Goal: Transaction & Acquisition: Purchase product/service

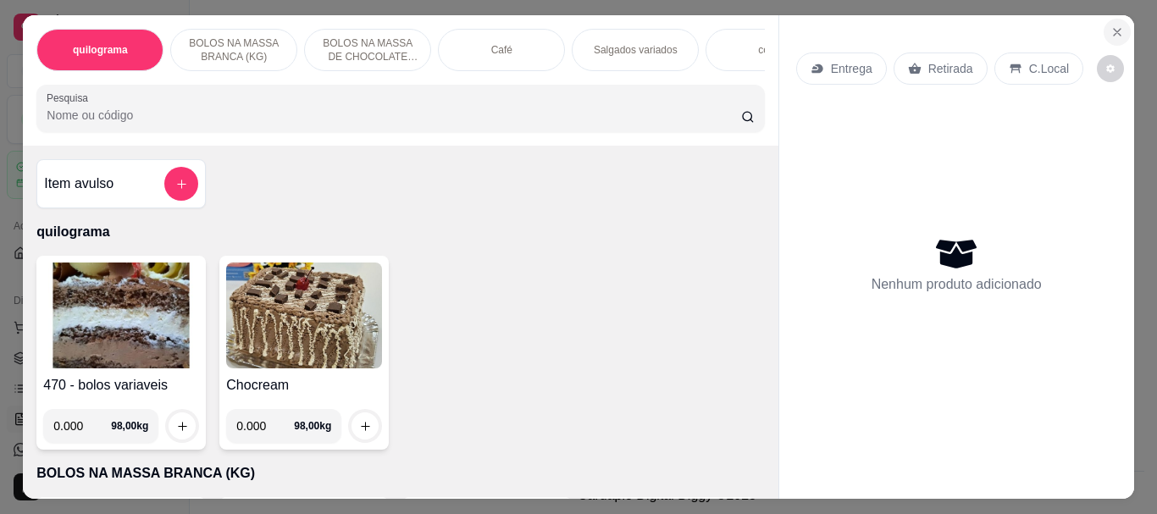
click at [1097, 35] on section "quilograma BOLOS NA MASSA BRANCA (KG) BOLOS NA MASSA DE CHOCOLATE preço por (KG…" at bounding box center [578, 256] width 1110 height 483
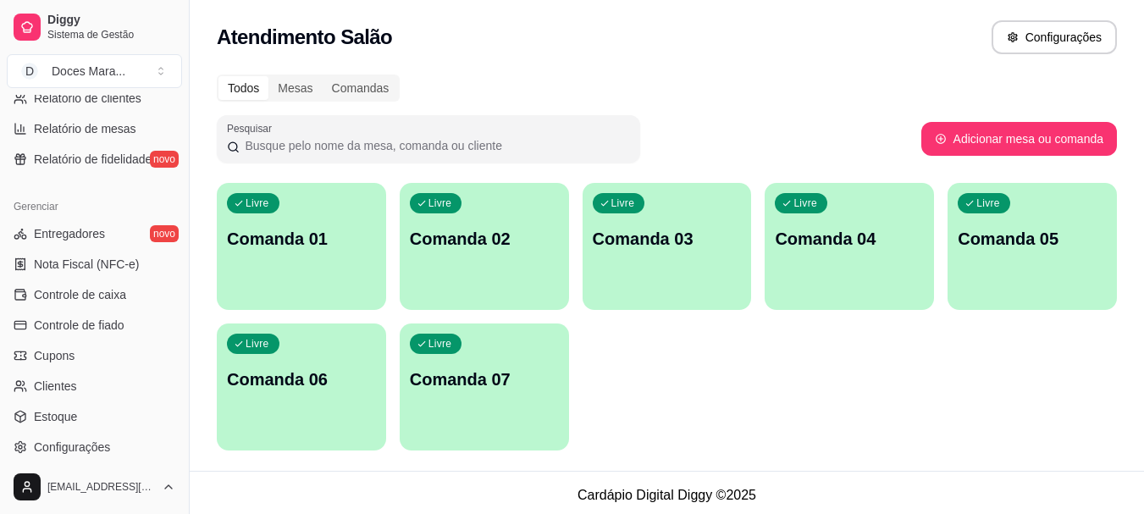
scroll to position [593, 0]
click at [102, 290] on span "Controle de caixa" at bounding box center [80, 293] width 92 height 17
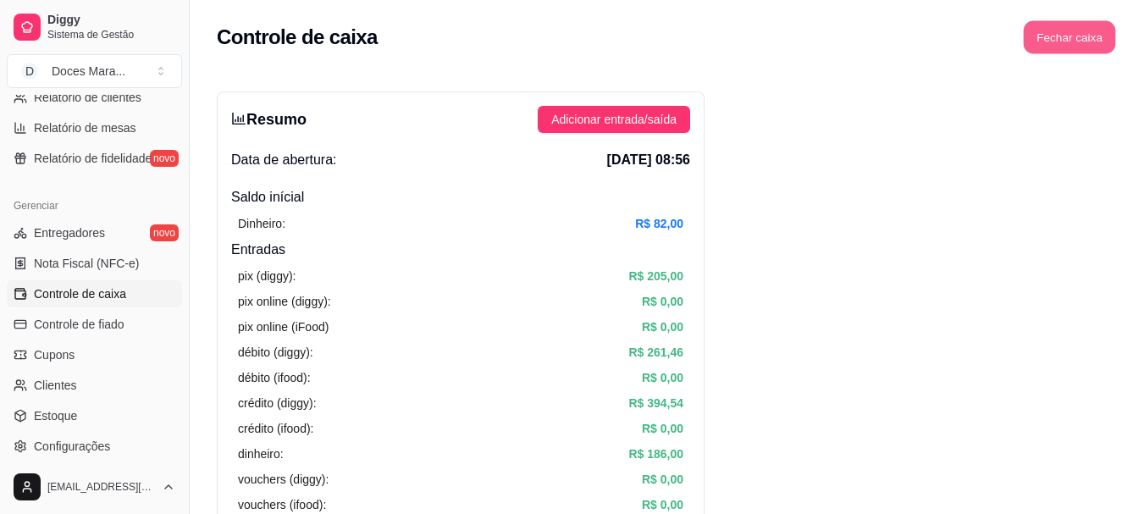
click at [1047, 52] on button "Fechar caixa" at bounding box center [1070, 37] width 92 height 33
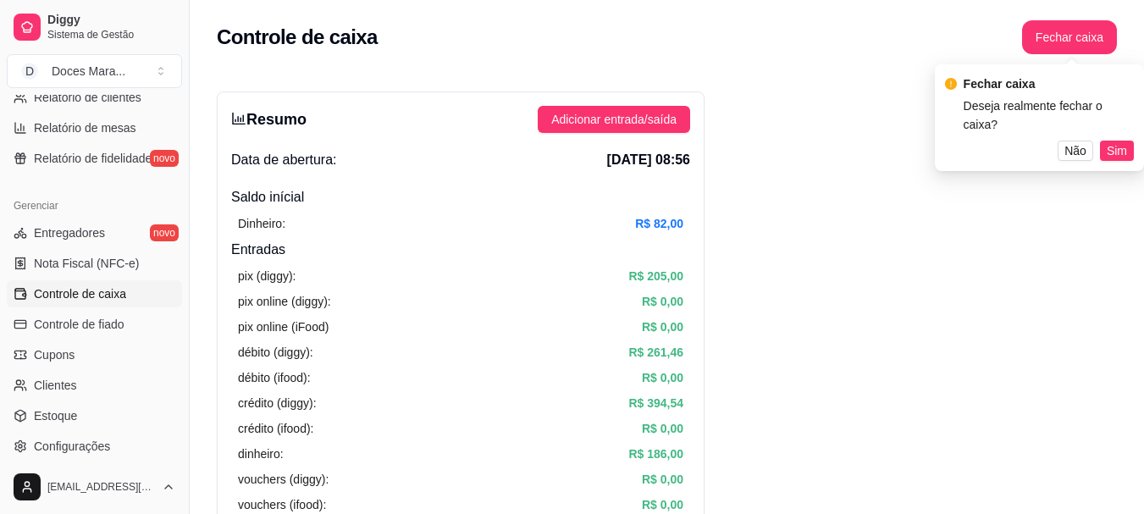
click at [1106, 141] on button "Sim" at bounding box center [1117, 151] width 34 height 20
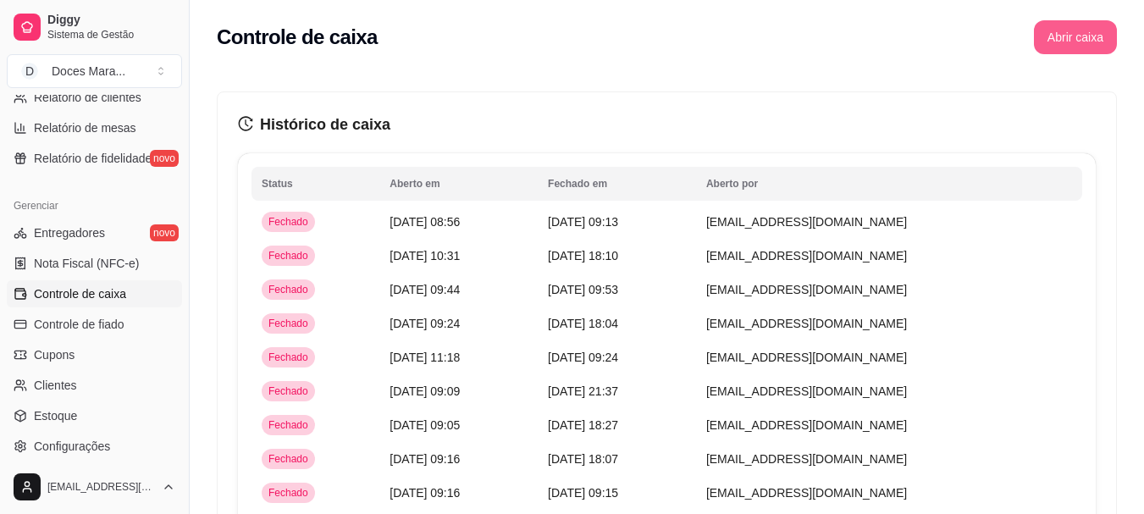
click at [1078, 43] on button "Abrir caixa" at bounding box center [1075, 37] width 83 height 34
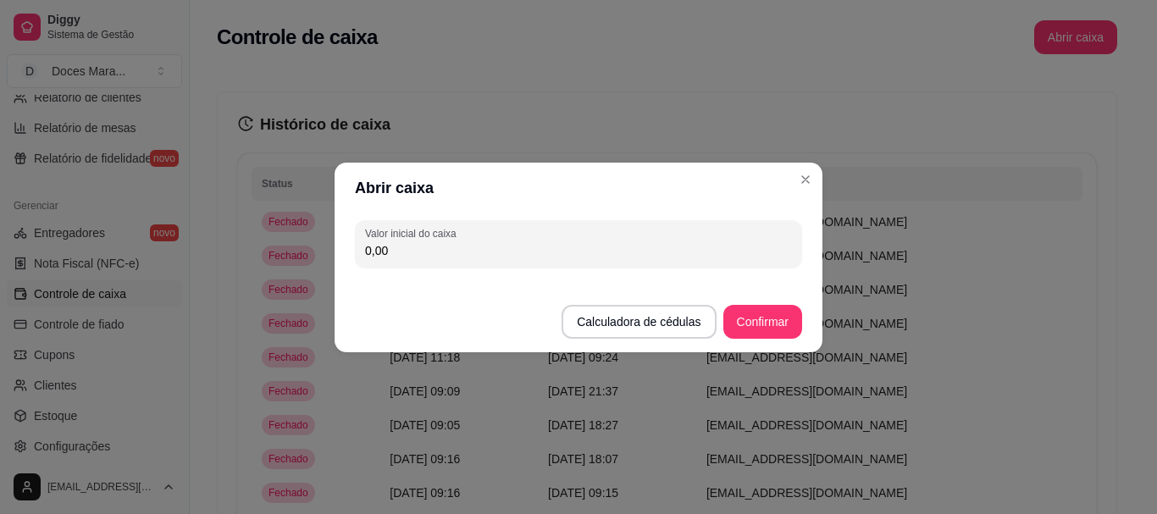
drag, startPoint x: 403, startPoint y: 245, endPoint x: 245, endPoint y: 257, distance: 158.9
click at [251, 260] on div "Abrir caixa Valor inicial do caixa 0,00 Calculadora de cédulas Confirmar" at bounding box center [578, 257] width 1157 height 514
type input "56,00"
click at [745, 323] on button "Confirmar" at bounding box center [762, 321] width 77 height 33
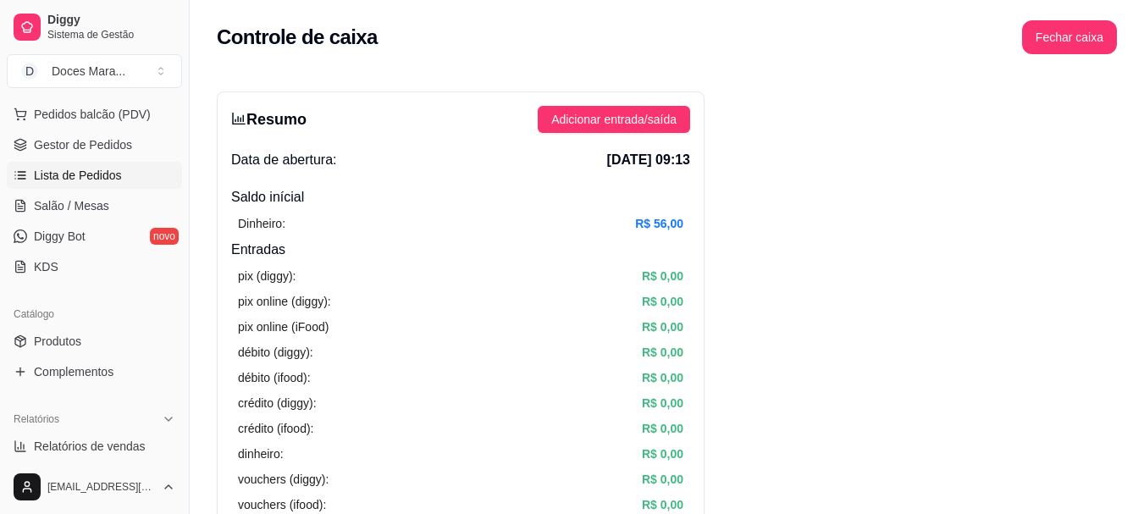
scroll to position [196, 0]
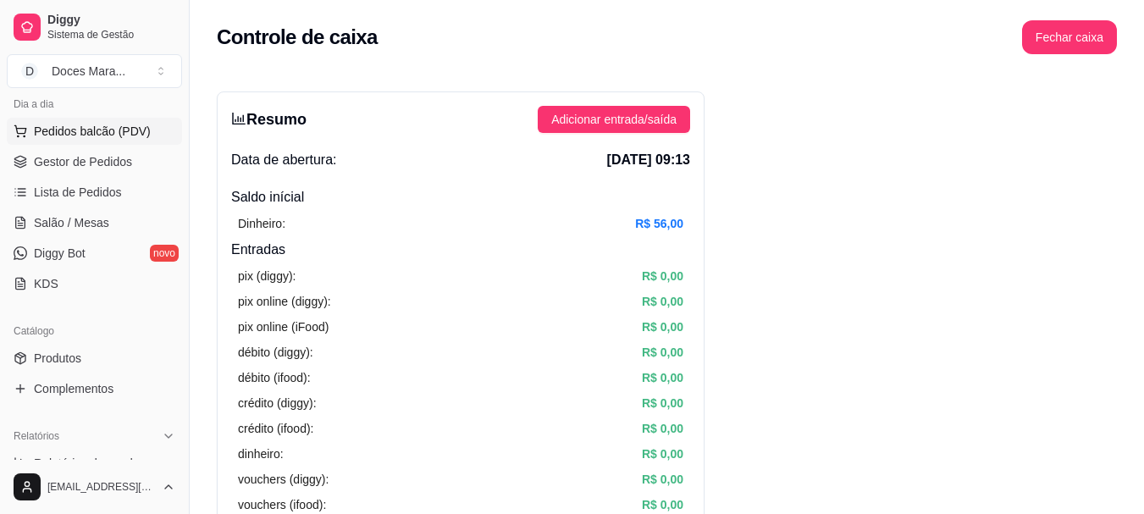
click at [120, 132] on span "Pedidos balcão (PDV)" at bounding box center [92, 131] width 117 height 17
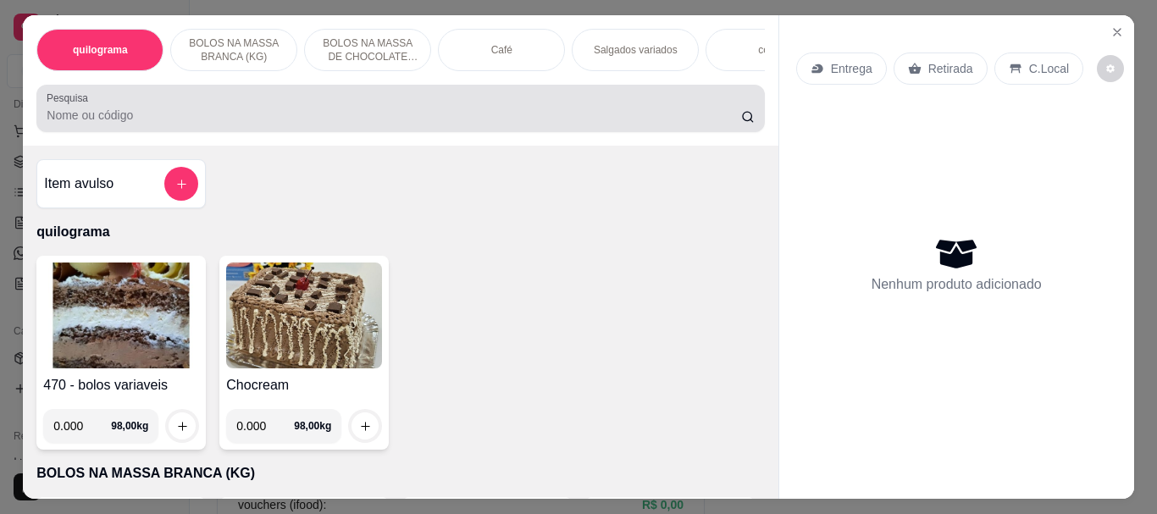
click at [131, 124] on input "Pesquisa" at bounding box center [394, 115] width 694 height 17
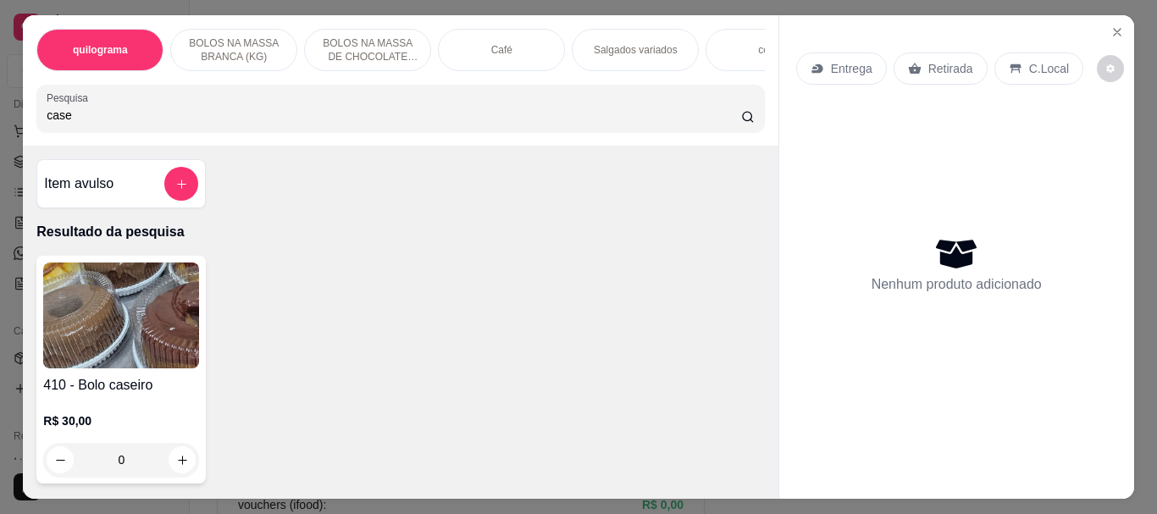
type input "case"
click at [141, 310] on img at bounding box center [121, 315] width 156 height 106
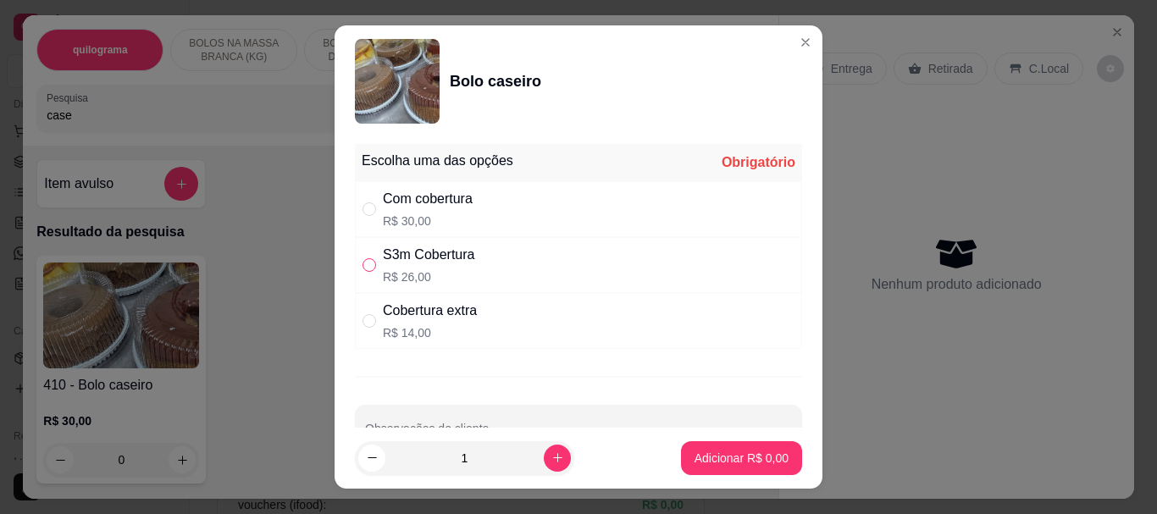
click at [367, 265] on input "" at bounding box center [369, 265] width 14 height 14
radio input "true"
click at [750, 457] on p "Adicionar R$ 26,00" at bounding box center [738, 458] width 101 height 17
type input "1"
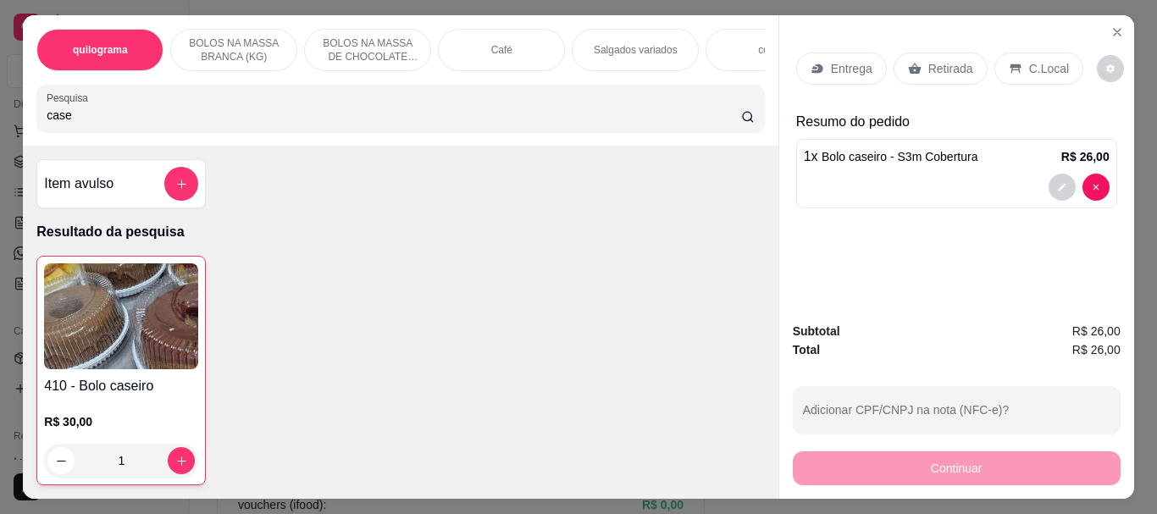
drag, startPoint x: 174, startPoint y: 126, endPoint x: 0, endPoint y: 154, distance: 175.8
click at [0, 154] on div "quilograma BOLOS NA MASSA BRANCA (KG) BOLOS NA MASSA DE CHOCOLATE preço por (KG…" at bounding box center [578, 257] width 1157 height 514
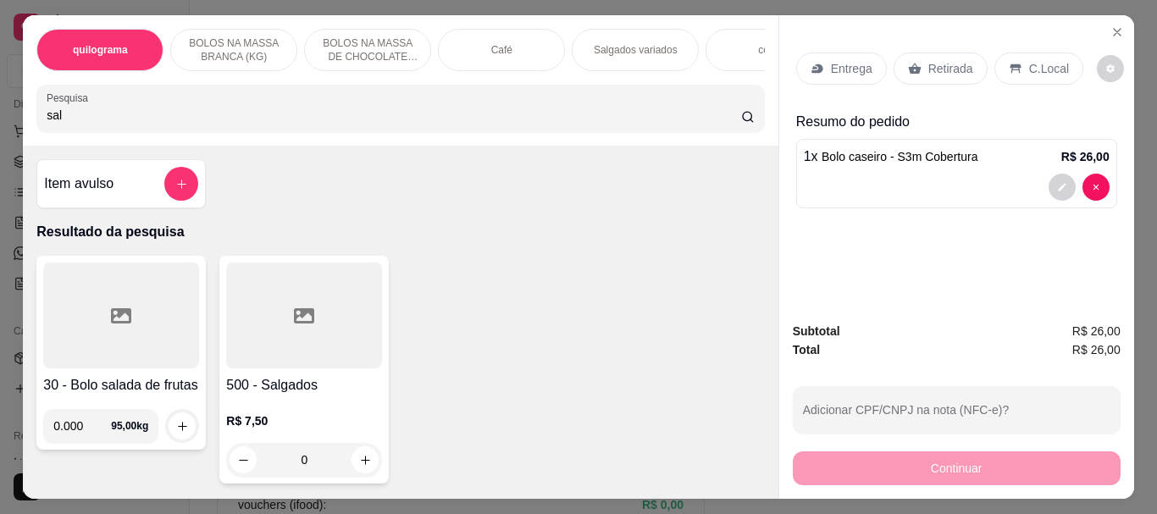
type input "sal"
click at [263, 348] on div at bounding box center [304, 315] width 156 height 106
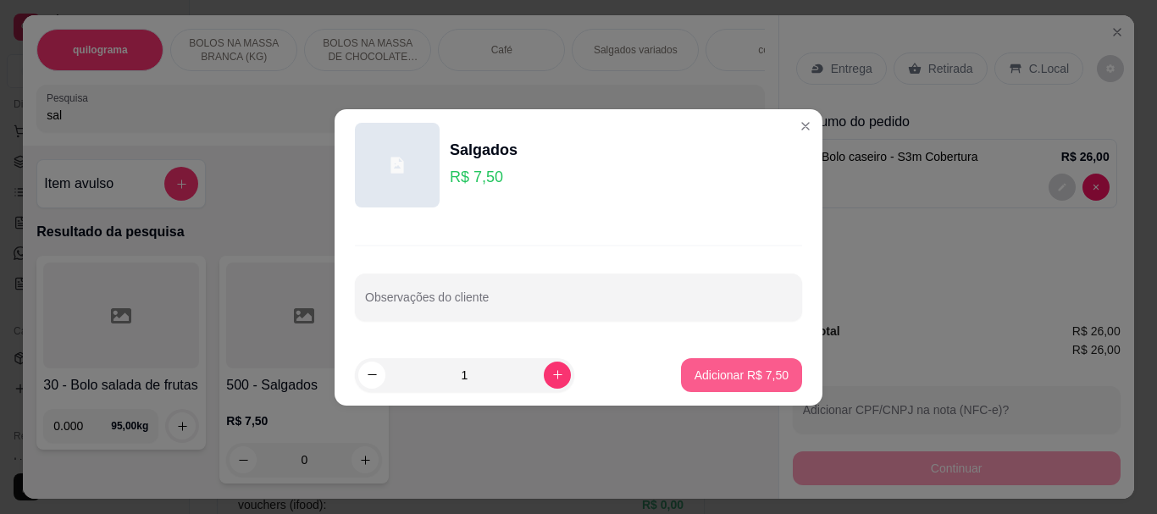
click at [749, 370] on p "Adicionar R$ 7,50" at bounding box center [741, 375] width 94 height 17
type input "1"
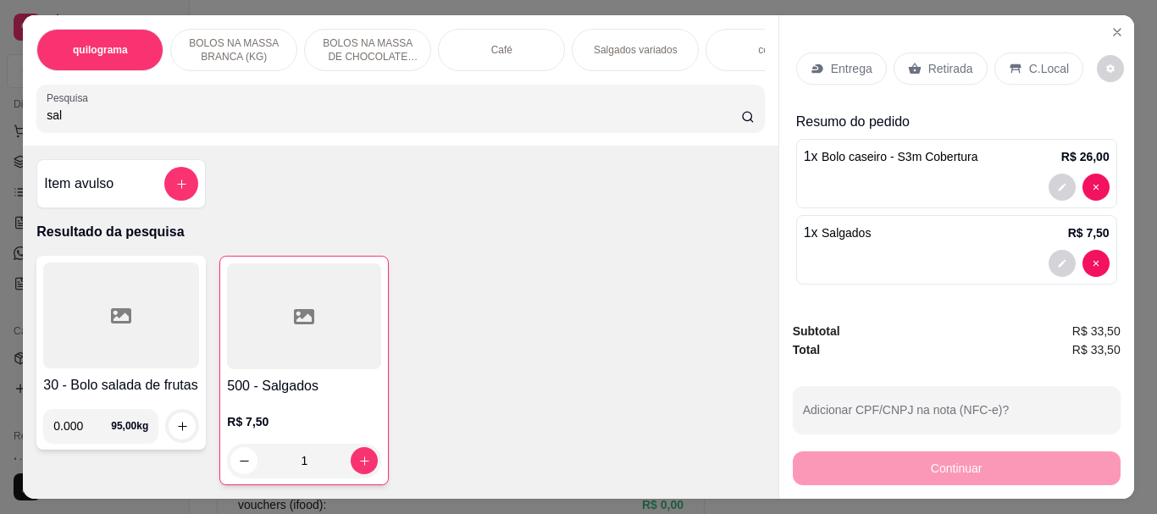
click at [939, 60] on p "Retirada" at bounding box center [950, 68] width 45 height 17
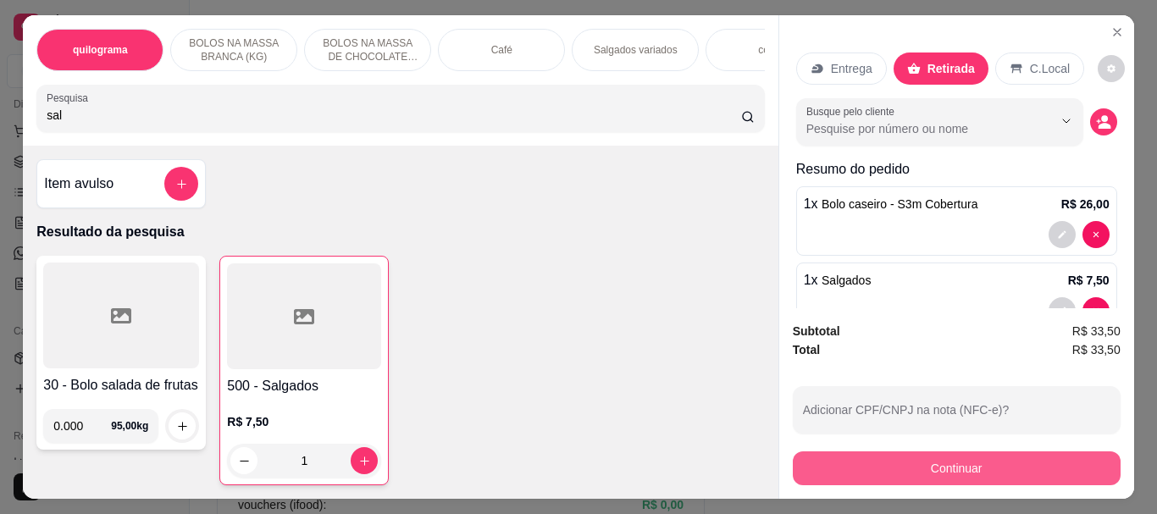
click at [964, 451] on button "Continuar" at bounding box center [957, 468] width 328 height 34
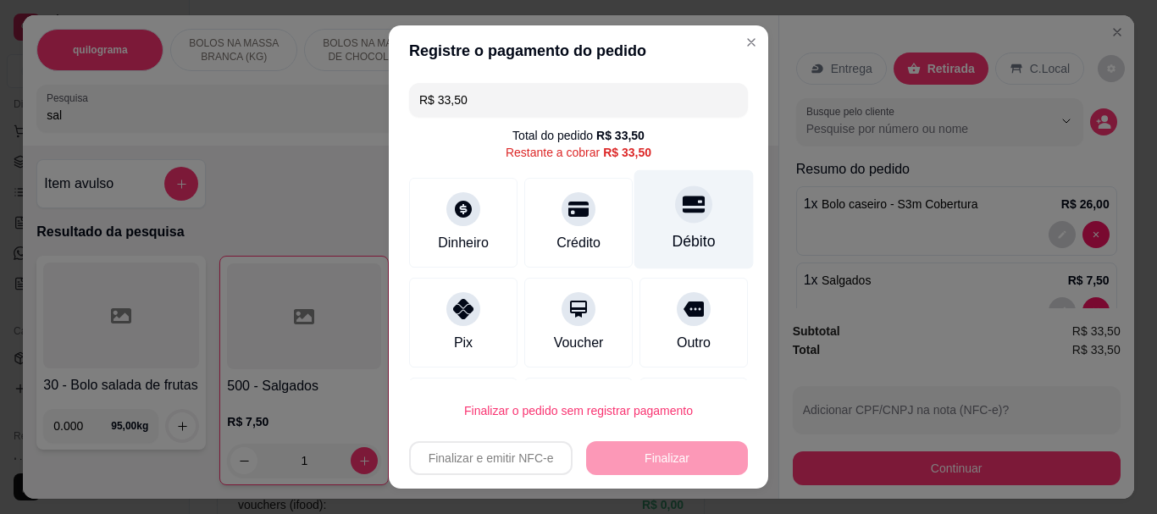
drag, startPoint x: 675, startPoint y: 221, endPoint x: 660, endPoint y: 398, distance: 177.6
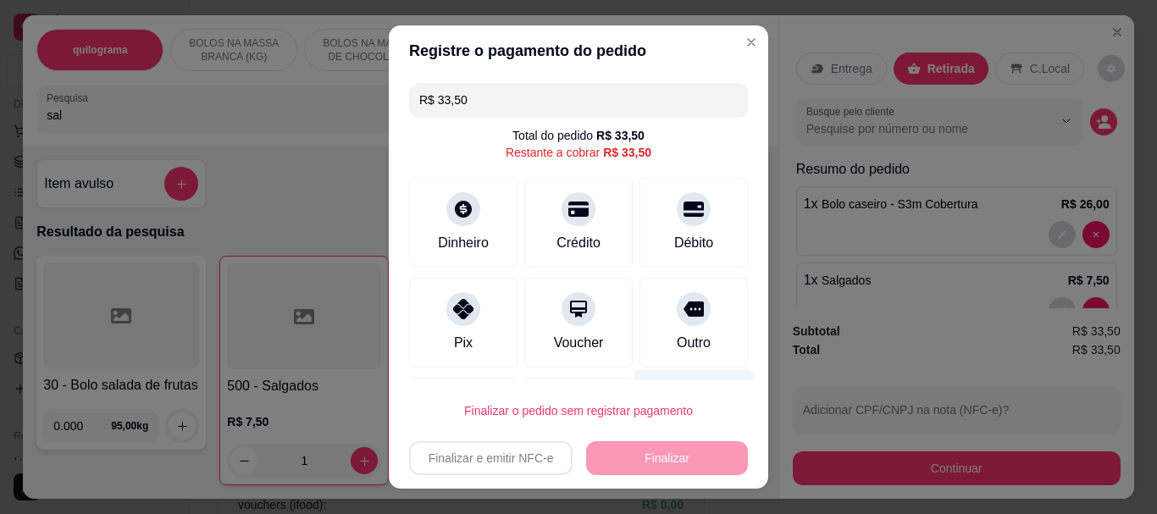
click at [677, 221] on div at bounding box center [694, 209] width 34 height 34
type input "R$ 0,00"
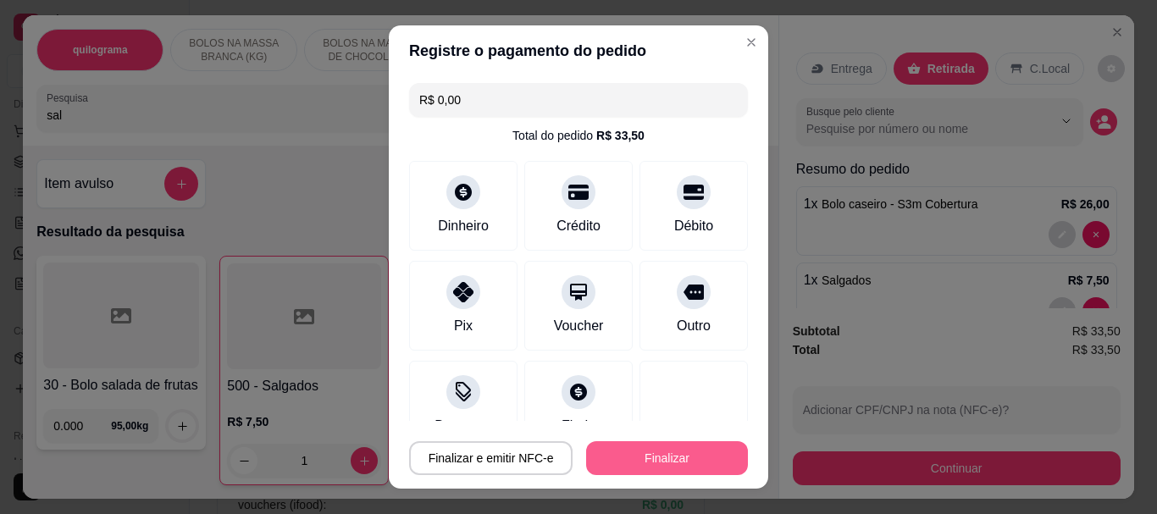
click at [651, 450] on button "Finalizar" at bounding box center [667, 458] width 162 height 34
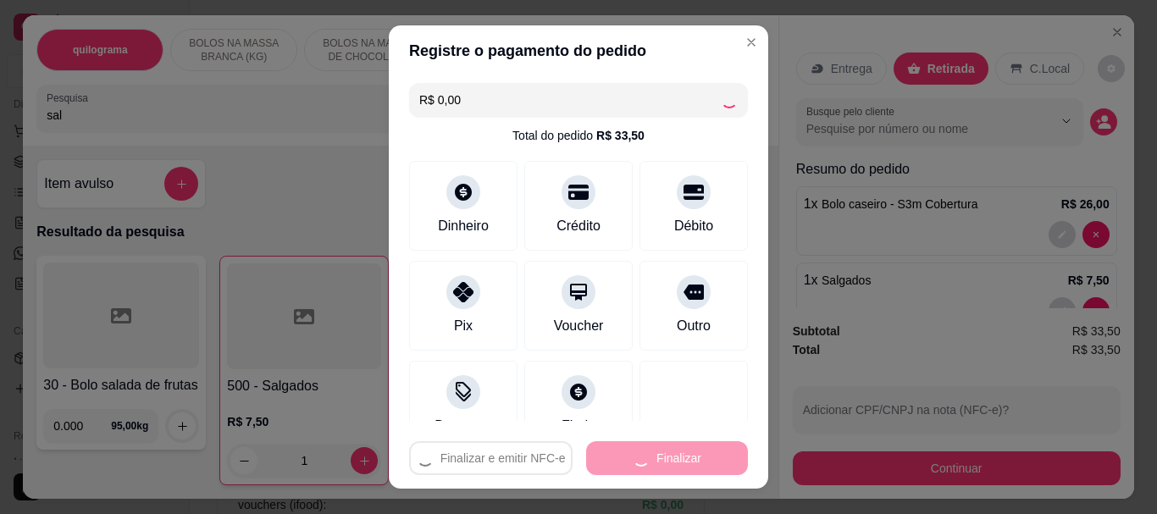
type input "0"
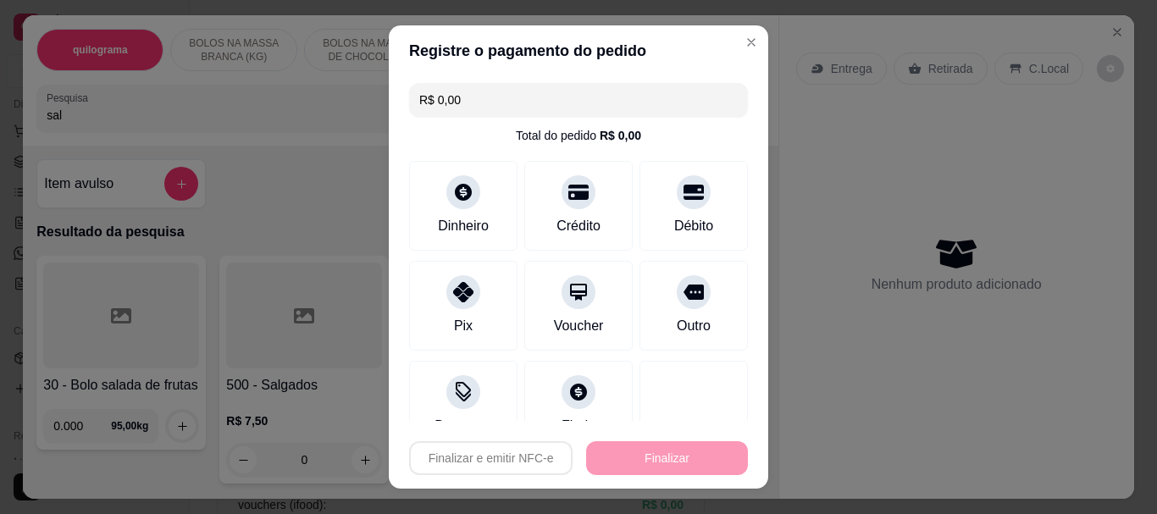
type input "-R$ 33,50"
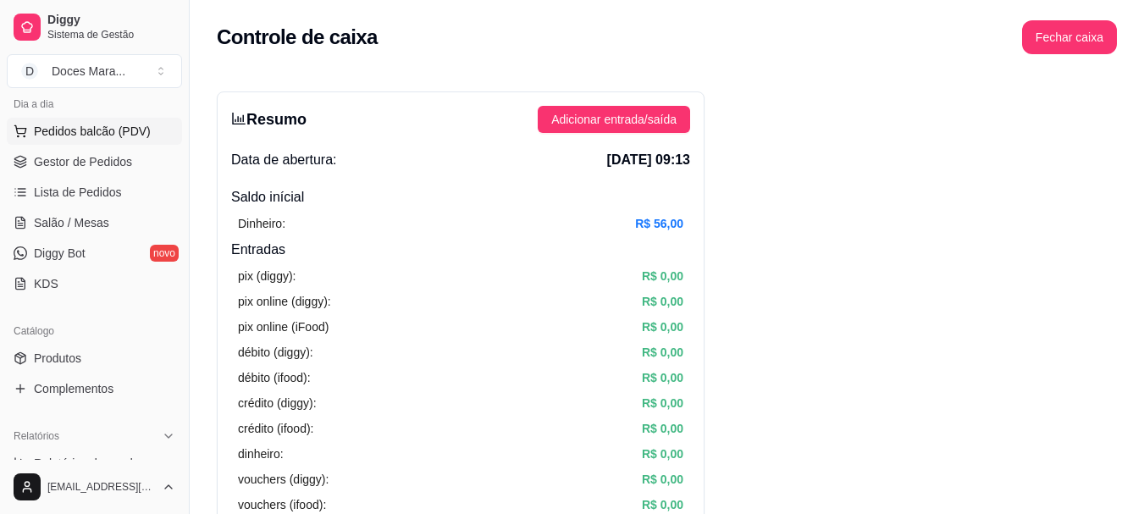
click at [119, 129] on span "Pedidos balcão (PDV)" at bounding box center [92, 131] width 117 height 17
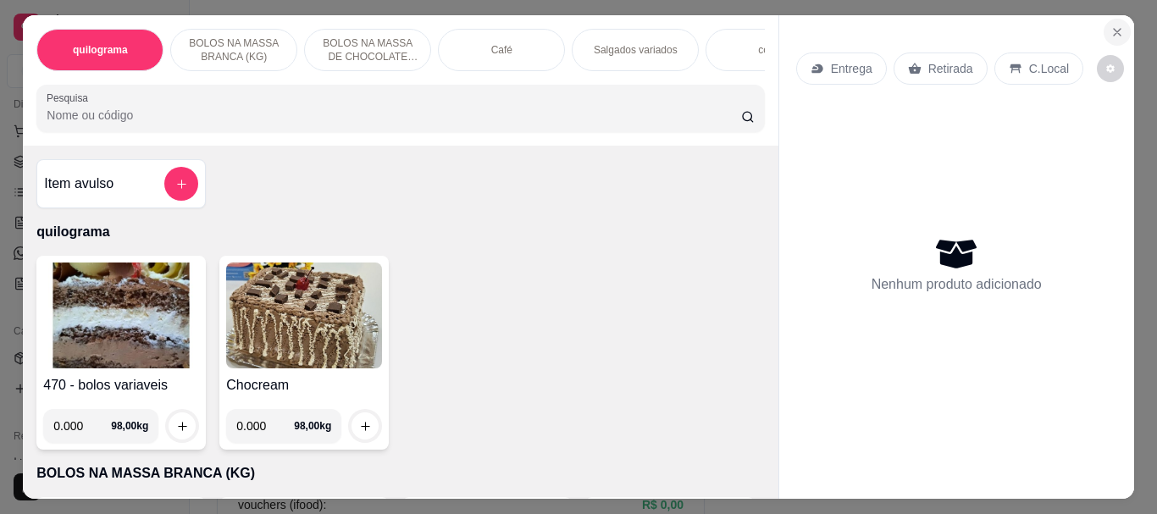
click at [1110, 30] on icon "Close" at bounding box center [1117, 32] width 14 height 14
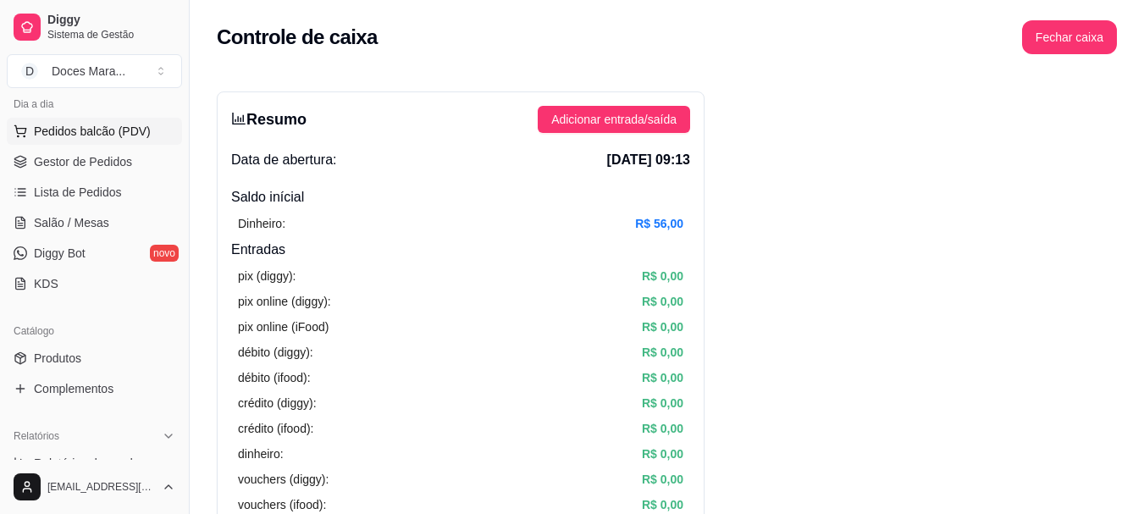
click at [124, 135] on span "Pedidos balcão (PDV)" at bounding box center [92, 131] width 117 height 17
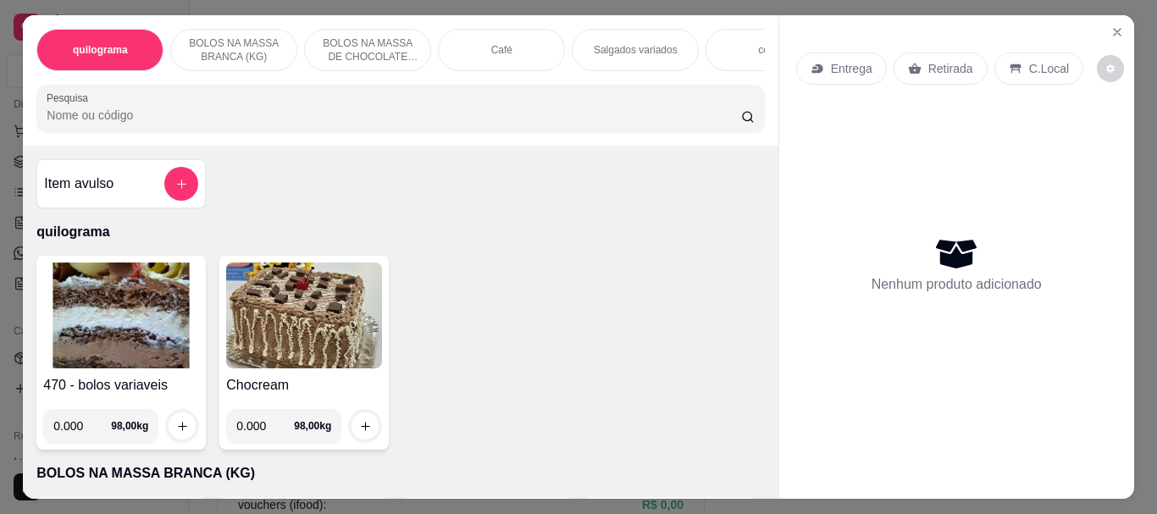
click at [119, 124] on input "Pesquisa" at bounding box center [394, 115] width 694 height 17
type input "case"
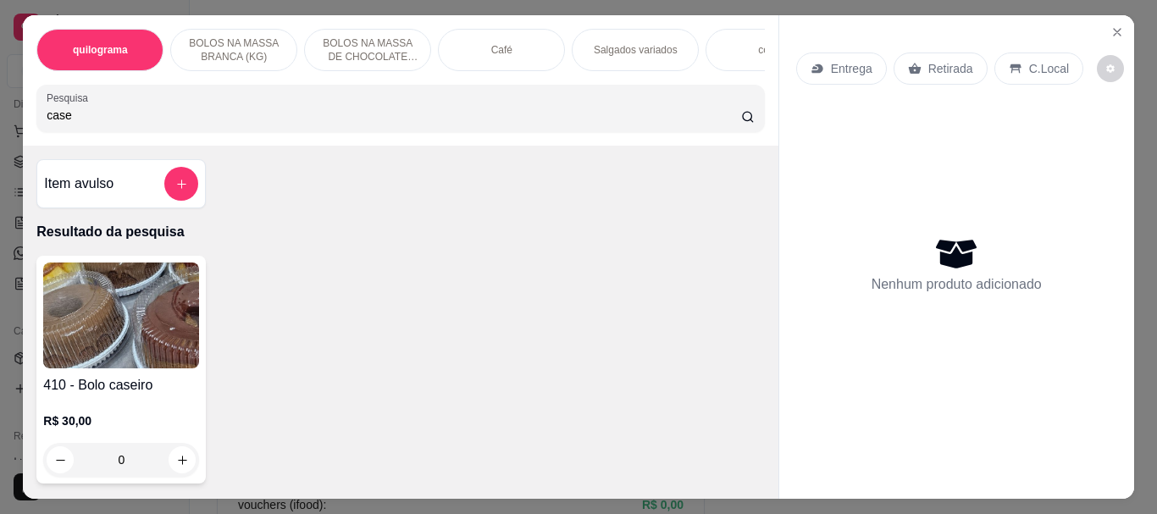
click at [134, 305] on img at bounding box center [121, 315] width 156 height 106
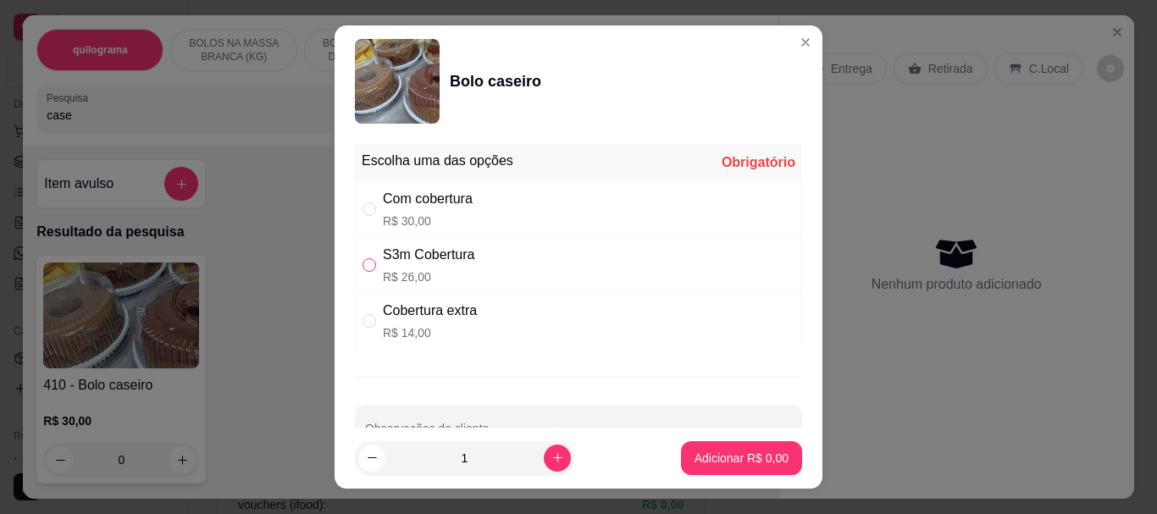
click at [365, 262] on input "" at bounding box center [369, 265] width 14 height 14
radio input "true"
click at [727, 467] on button "Adicionar R$ 26,00" at bounding box center [738, 458] width 128 height 34
type input "1"
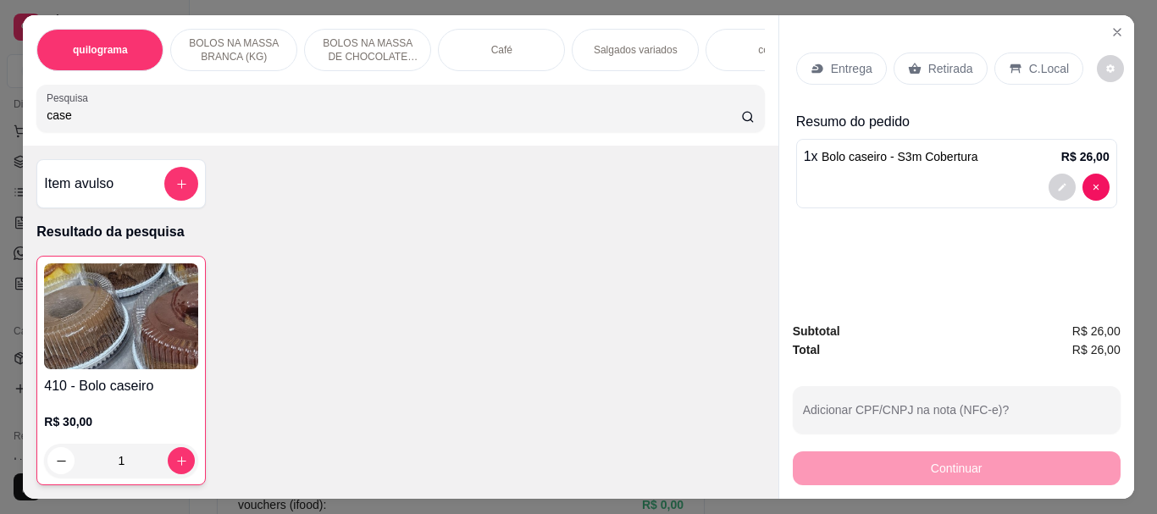
drag, startPoint x: 94, startPoint y: 129, endPoint x: 0, endPoint y: 119, distance: 94.5
click at [0, 119] on div "quilograma BOLOS NA MASSA BRANCA (KG) BOLOS NA MASSA DE CHOCOLATE preço por (KG…" at bounding box center [578, 257] width 1157 height 514
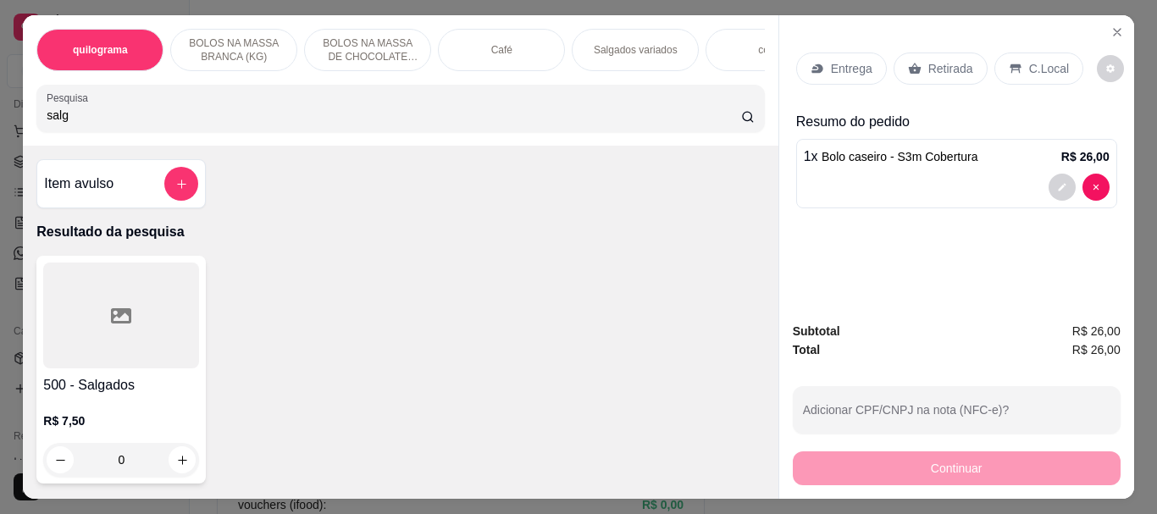
type input "salg"
click at [97, 349] on div at bounding box center [121, 315] width 156 height 106
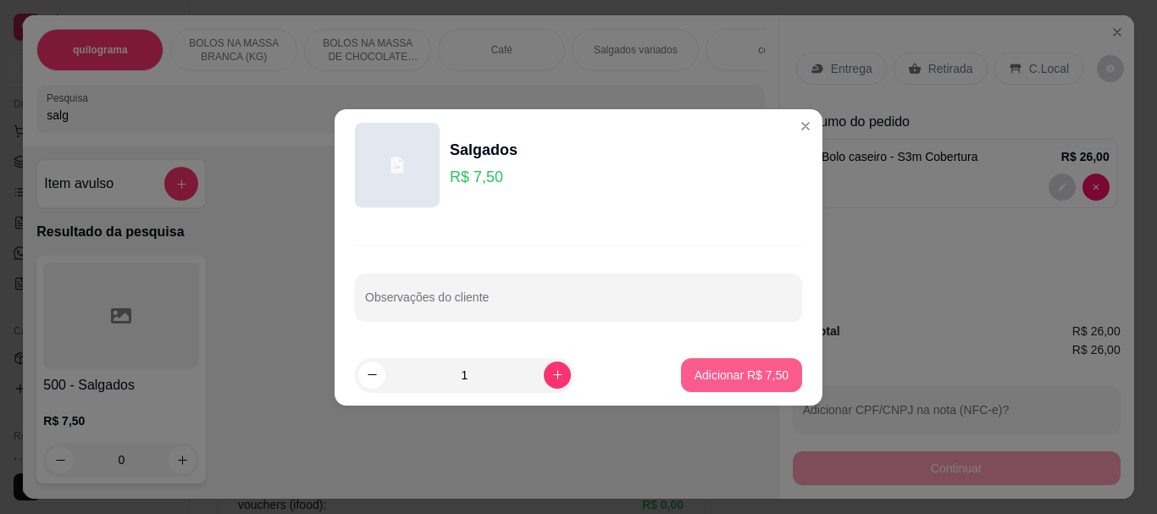
click at [719, 377] on p "Adicionar R$ 7,50" at bounding box center [741, 375] width 94 height 17
type input "1"
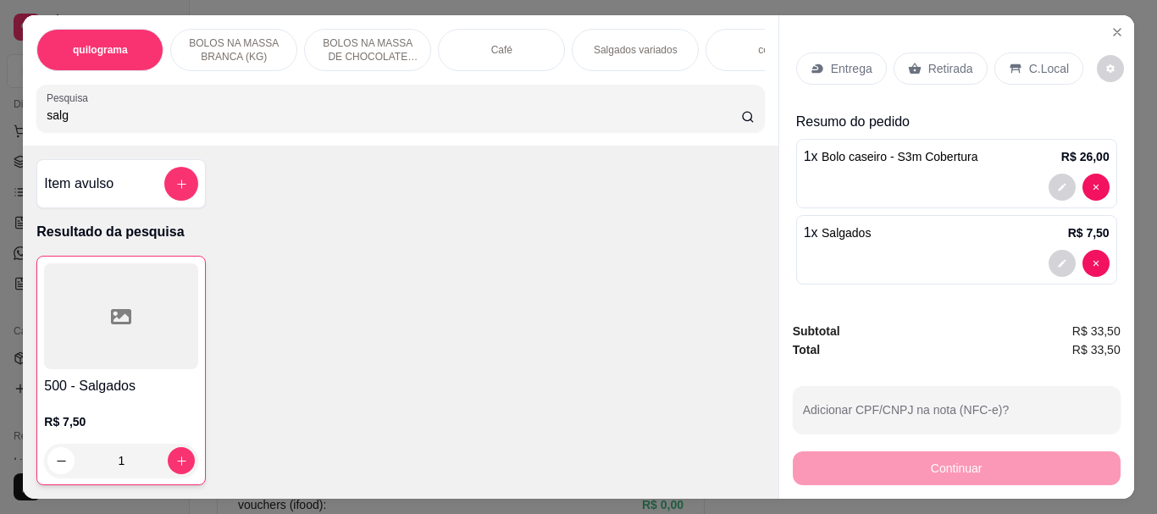
click at [934, 61] on p "Retirada" at bounding box center [950, 68] width 45 height 17
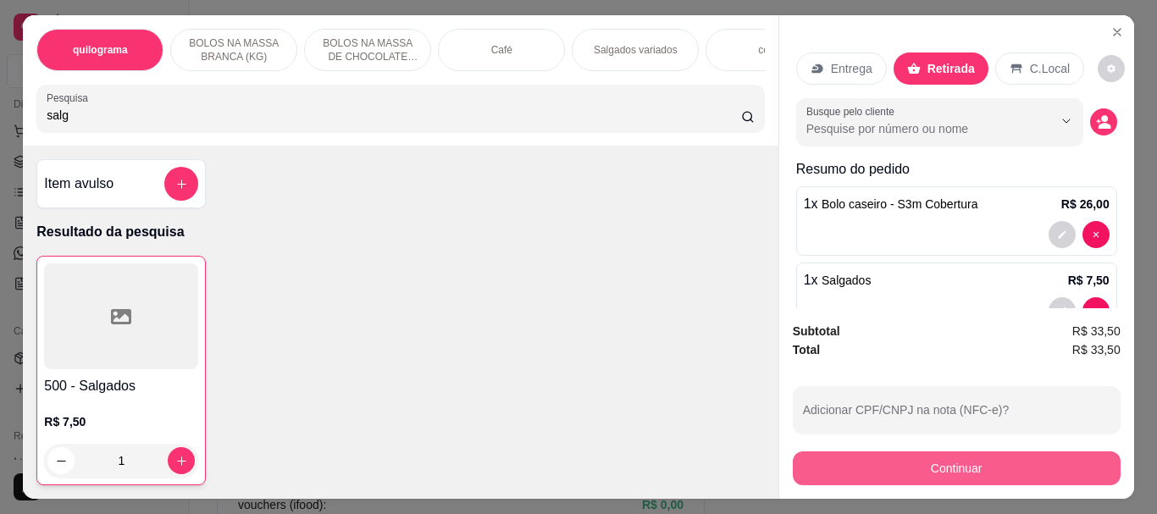
click at [956, 459] on button "Continuar" at bounding box center [957, 468] width 328 height 34
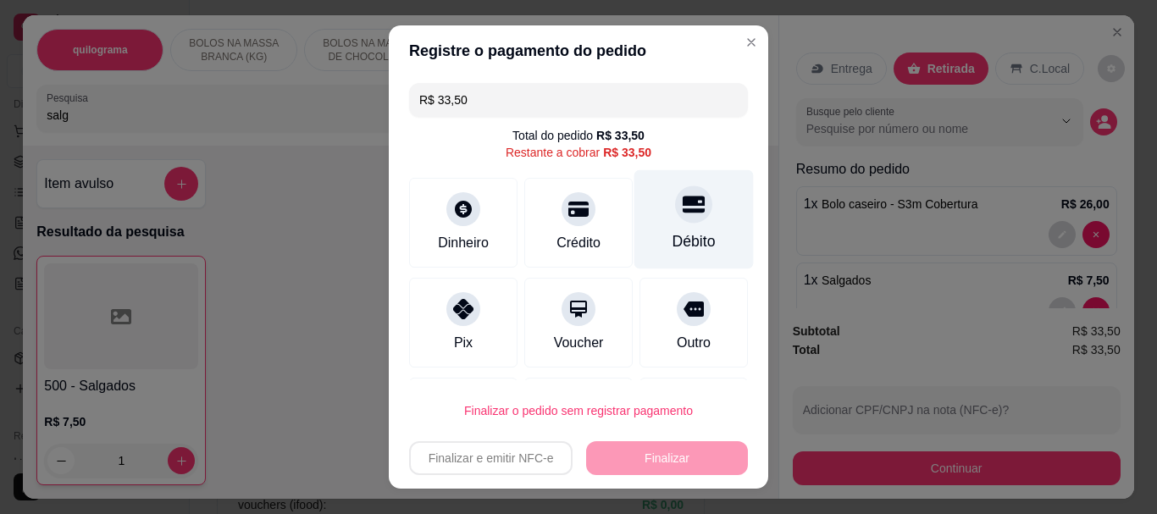
click at [679, 209] on div at bounding box center [693, 204] width 37 height 37
type input "R$ 0,00"
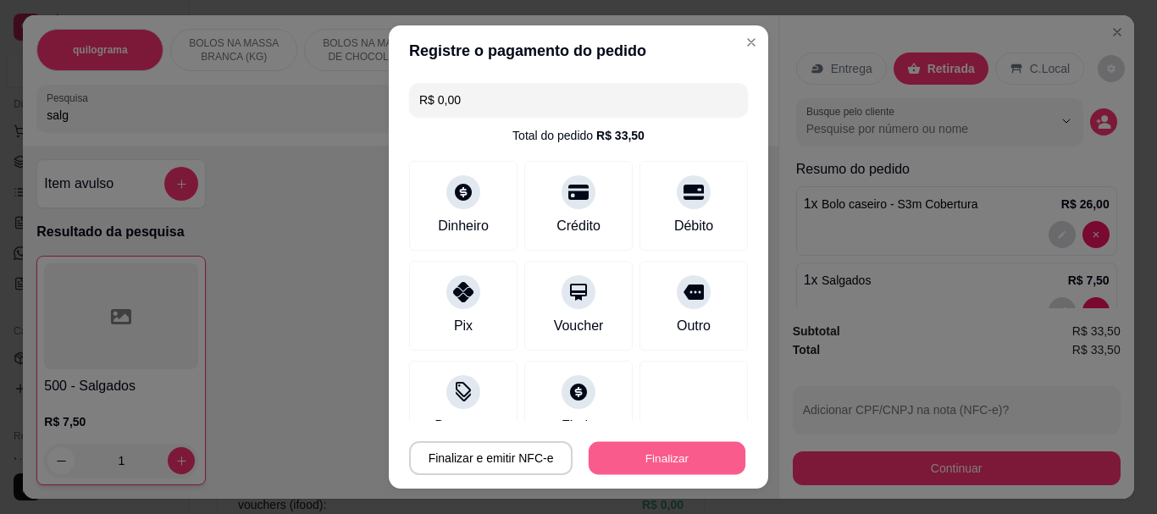
click at [640, 455] on button "Finalizar" at bounding box center [666, 457] width 157 height 33
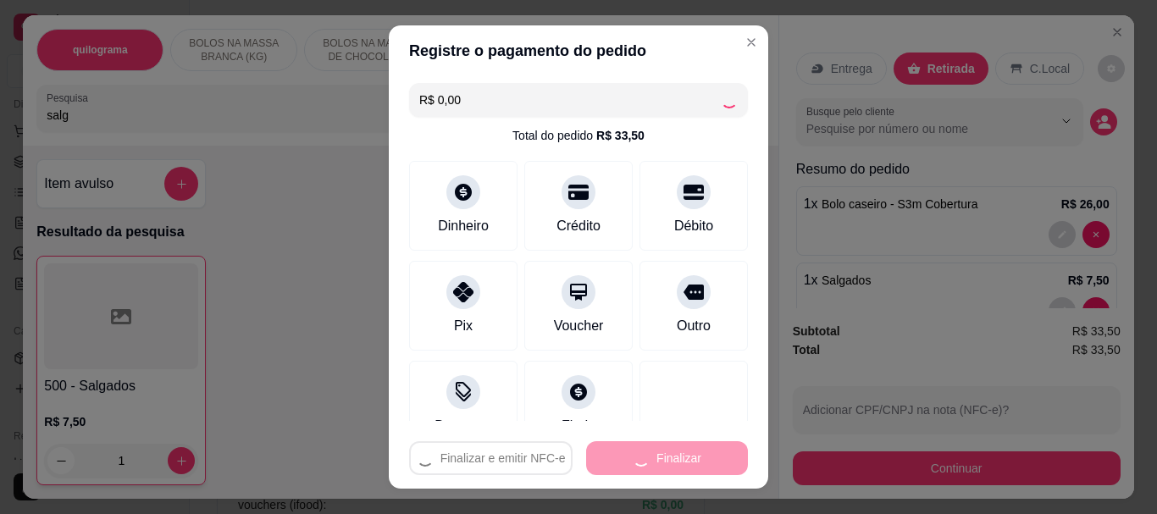
type input "0"
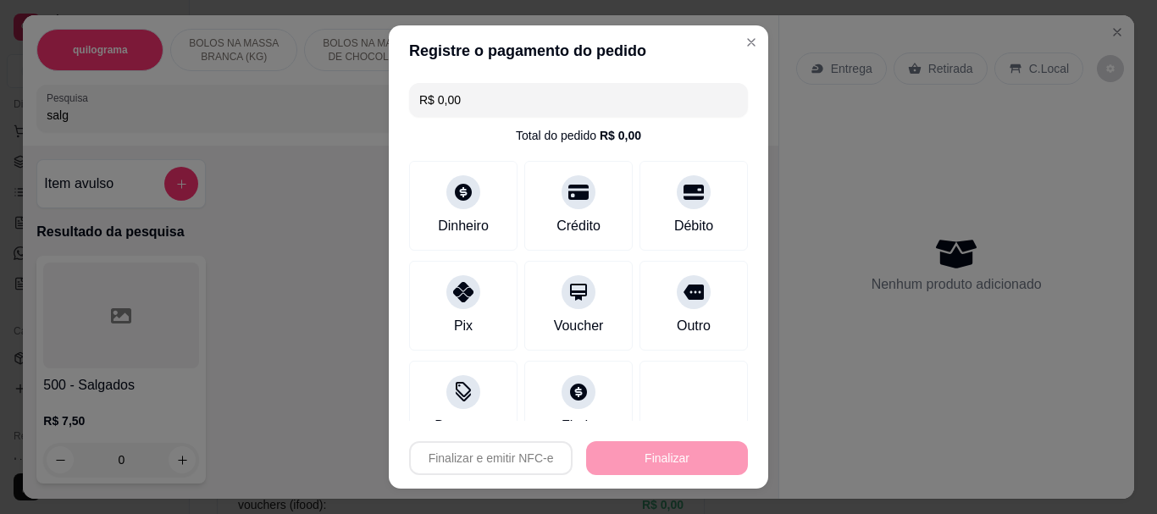
type input "-R$ 33,50"
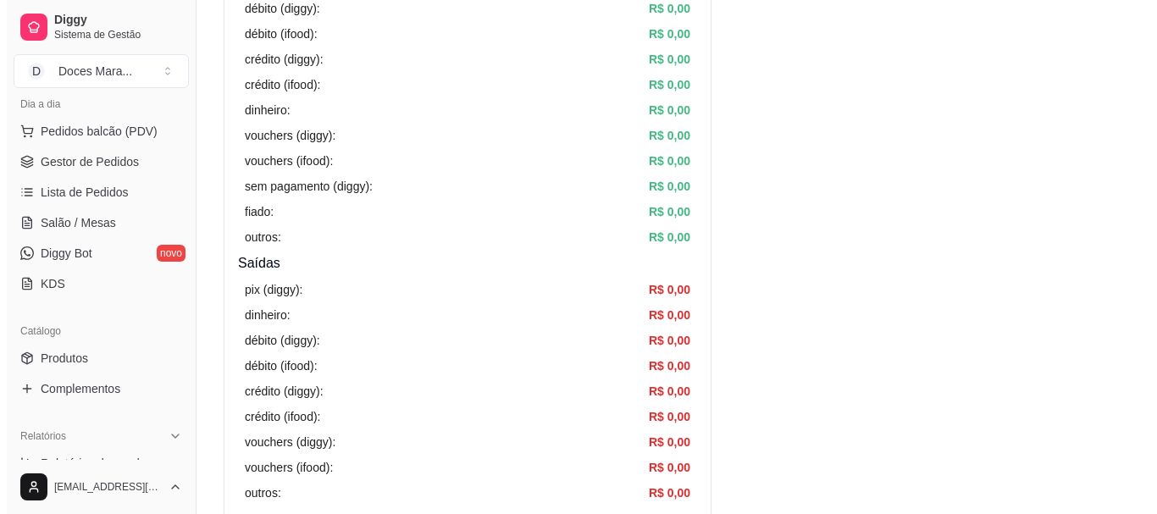
scroll to position [339, 0]
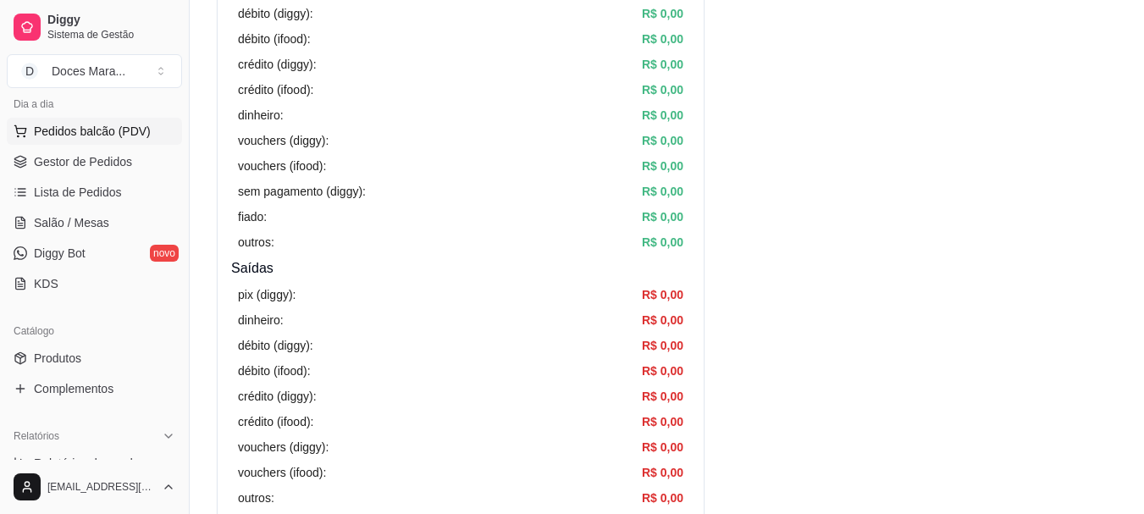
click at [113, 137] on span "Pedidos balcão (PDV)" at bounding box center [92, 131] width 117 height 17
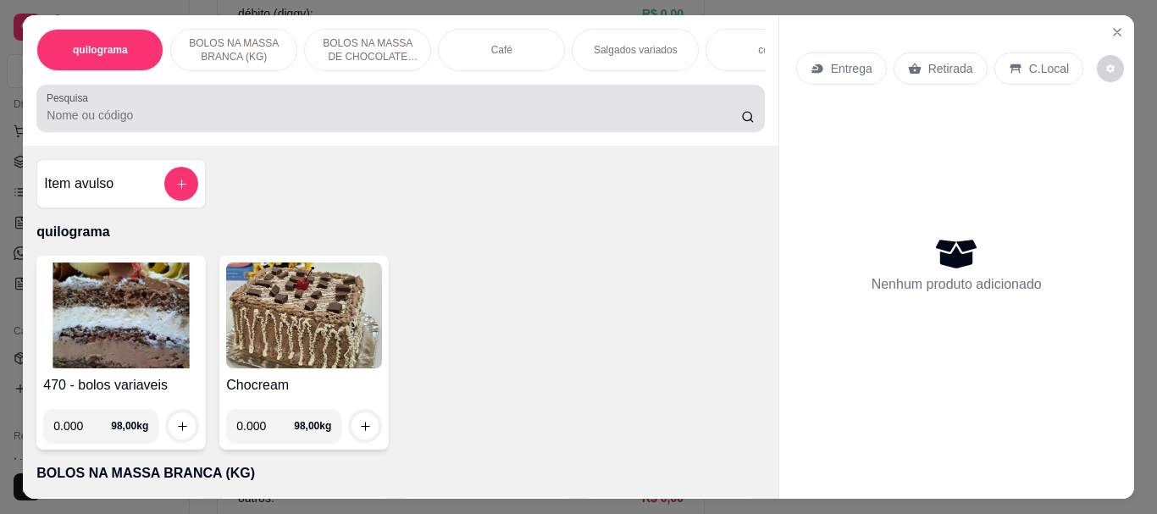
click at [78, 112] on div at bounding box center [400, 108] width 707 height 34
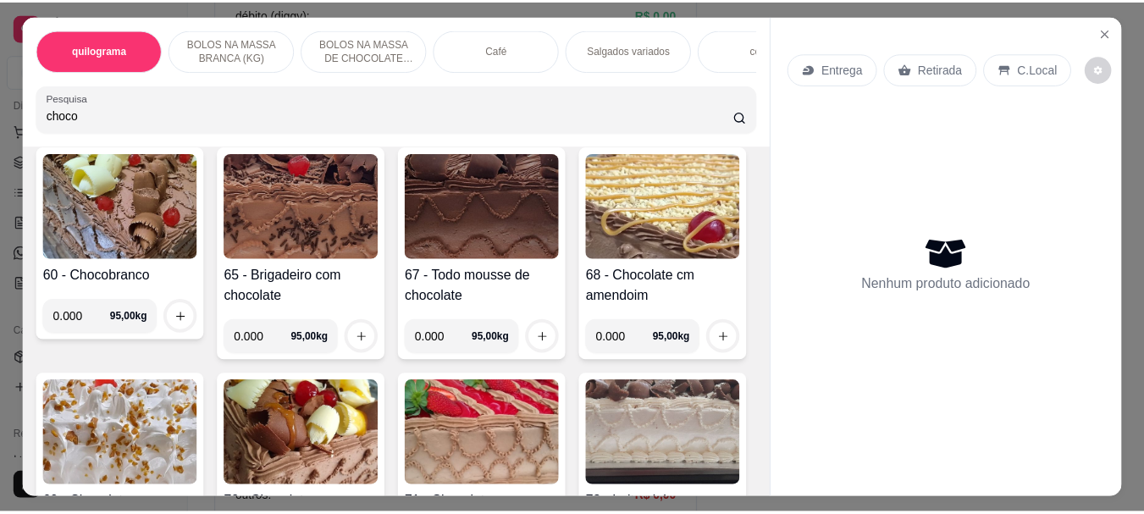
scroll to position [339, 0]
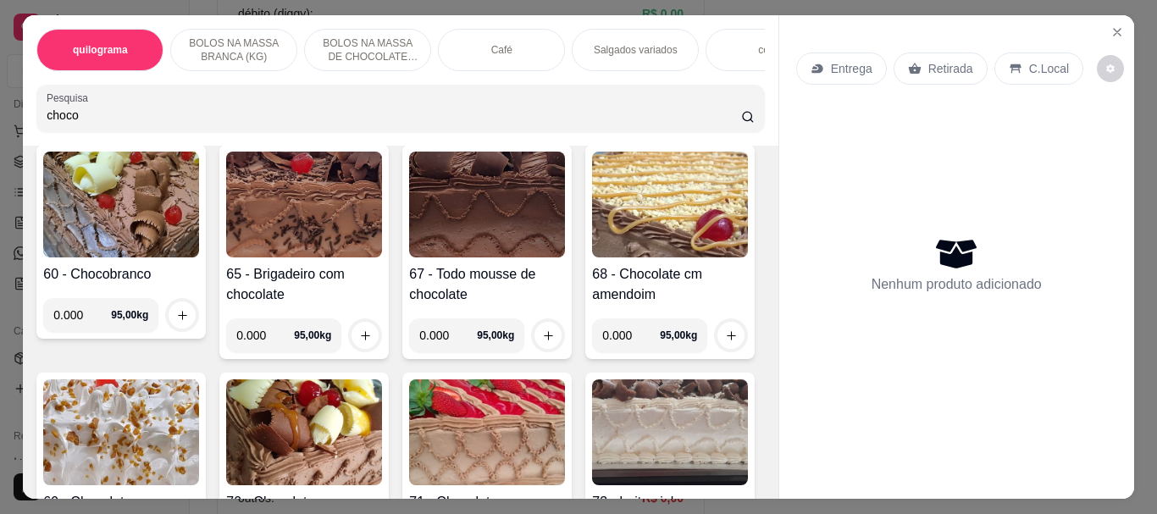
type input "choco"
click at [199, 199] on img at bounding box center [121, 205] width 156 height 106
click at [382, 218] on img at bounding box center [304, 205] width 156 height 106
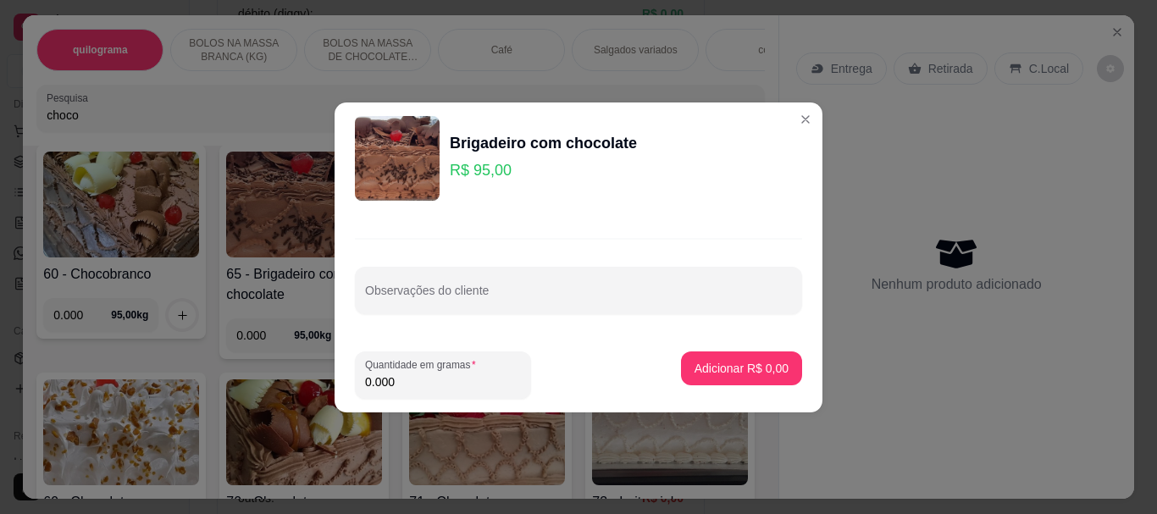
drag, startPoint x: 414, startPoint y: 388, endPoint x: 220, endPoint y: 384, distance: 194.0
click at [220, 384] on div "Brigadeiro com chocolate R$ 95,00 Observações do cliente Quantidade em gramas 0…" at bounding box center [578, 257] width 1157 height 514
type input "2.020"
click at [745, 373] on p "Adicionar R$ 191,90" at bounding box center [734, 368] width 104 height 16
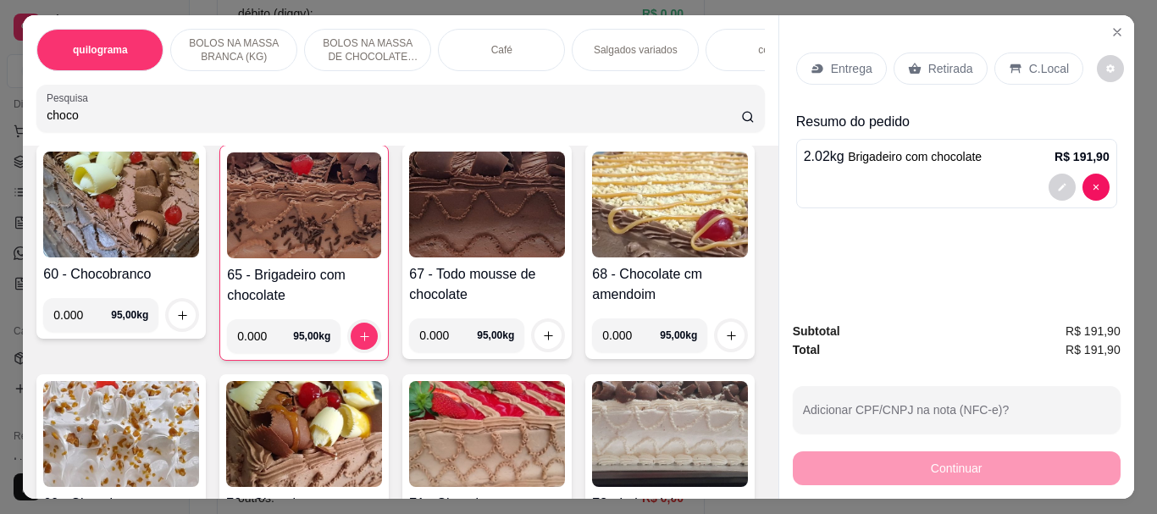
click at [952, 60] on p "Retirada" at bounding box center [950, 68] width 45 height 17
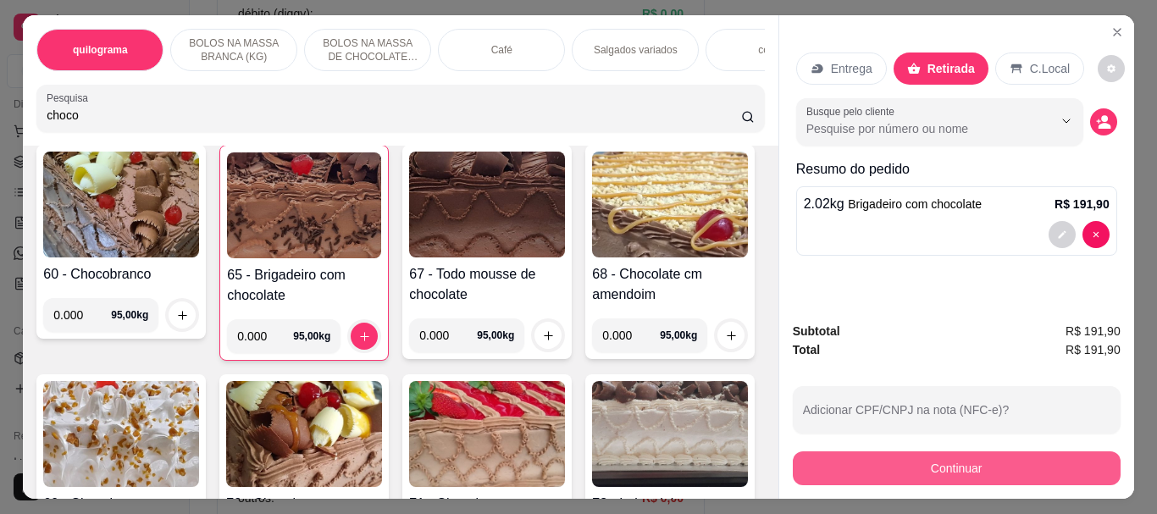
click at [940, 456] on button "Continuar" at bounding box center [957, 468] width 328 height 34
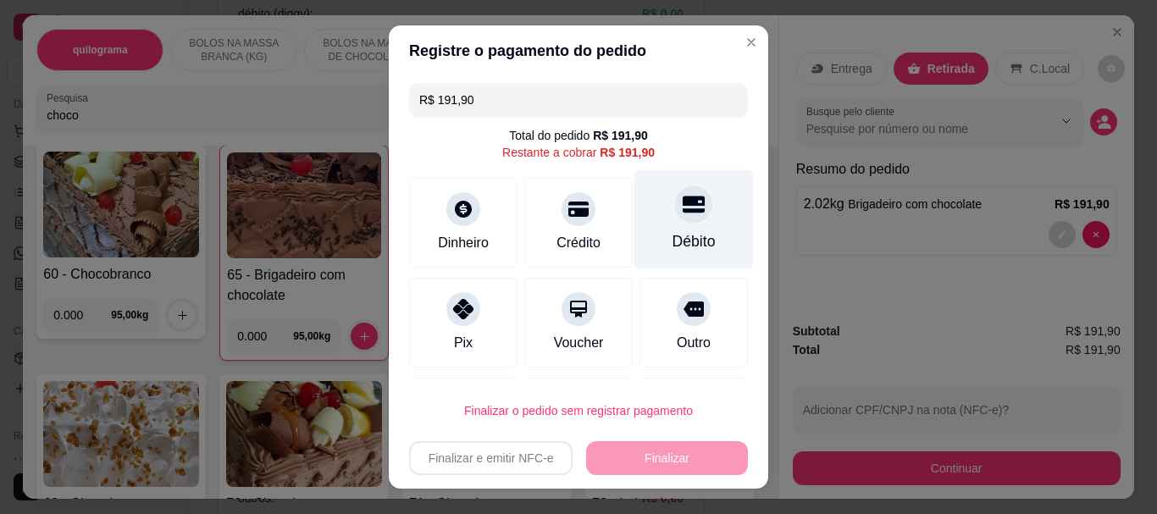
click at [677, 186] on div "Débito" at bounding box center [693, 219] width 119 height 99
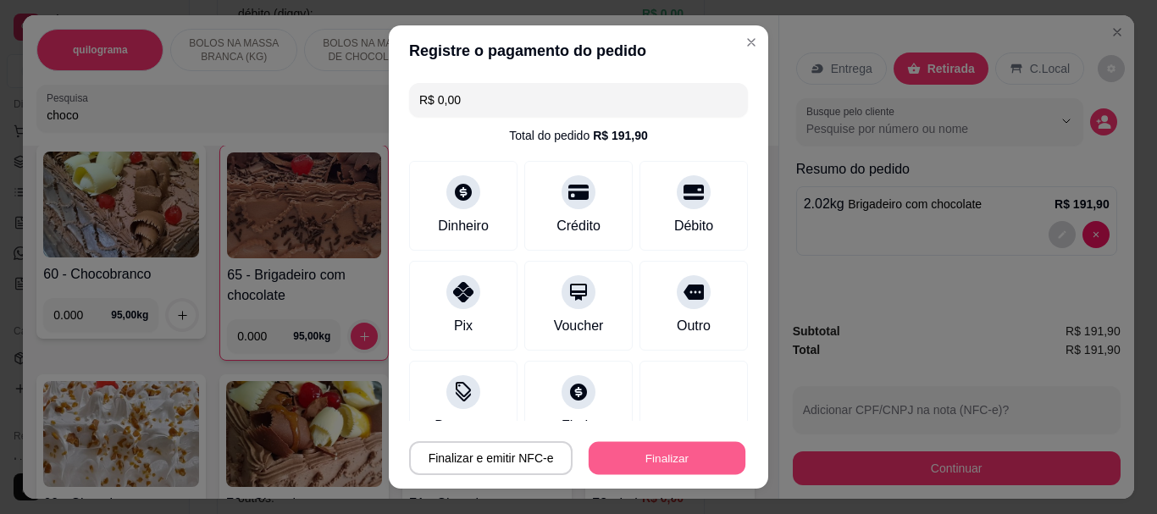
click at [655, 460] on button "Finalizar" at bounding box center [666, 457] width 157 height 33
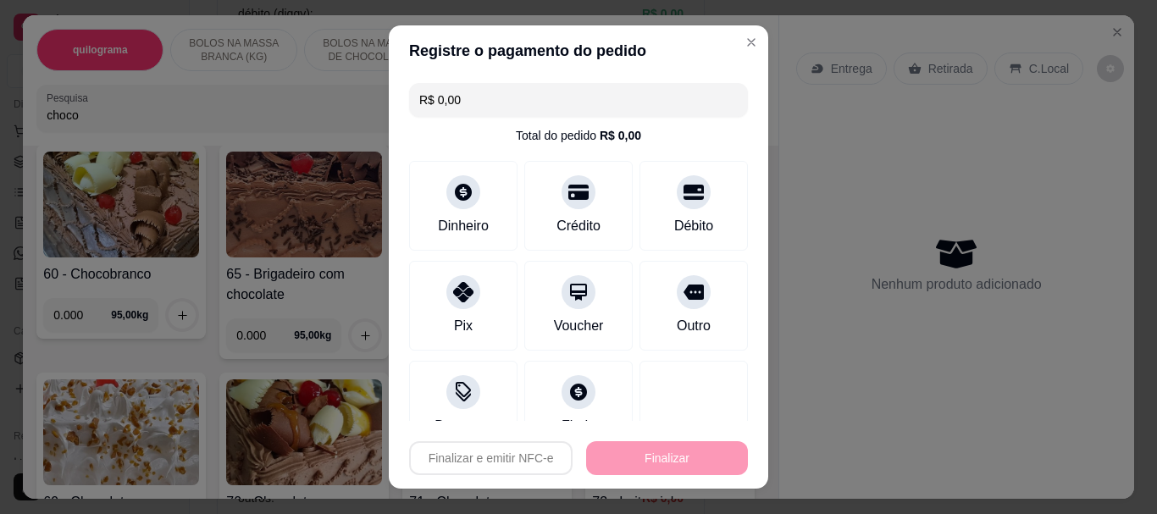
type input "-R$ 191,90"
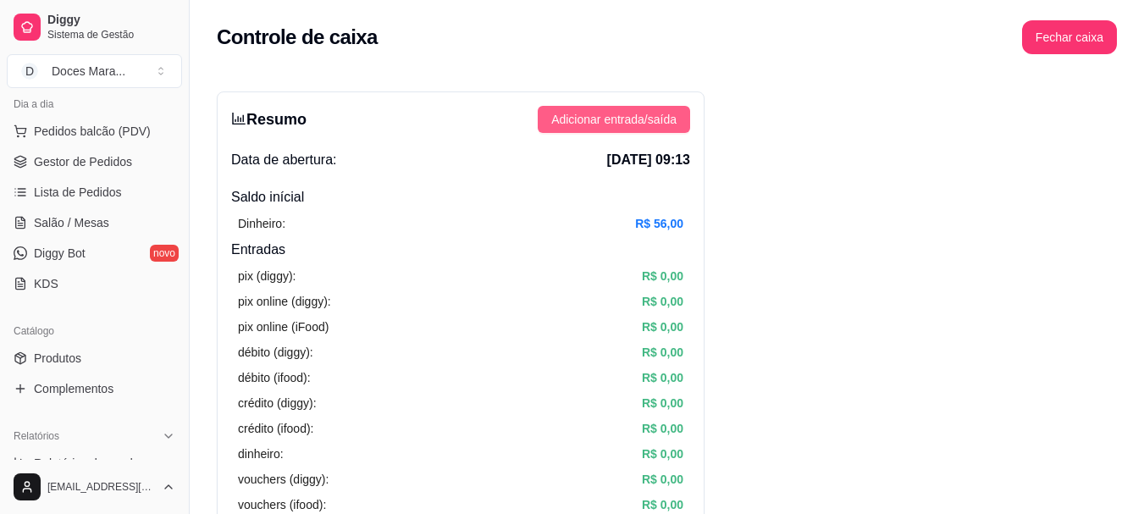
click at [652, 120] on span "Adicionar entrada/saída" at bounding box center [613, 119] width 125 height 19
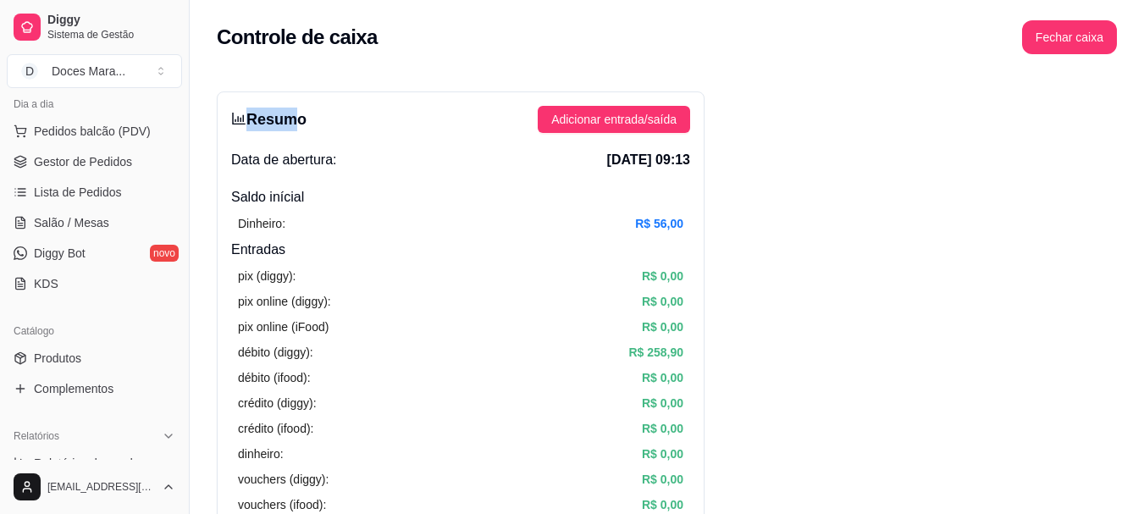
drag, startPoint x: 244, startPoint y: 117, endPoint x: 285, endPoint y: 126, distance: 42.5
click at [285, 126] on h3 "Resumo" at bounding box center [268, 120] width 75 height 24
click at [356, 127] on div "Resumo Adicionar entrada/saída" at bounding box center [460, 119] width 459 height 27
click at [108, 124] on span "Pedidos balcão (PDV)" at bounding box center [92, 131] width 117 height 17
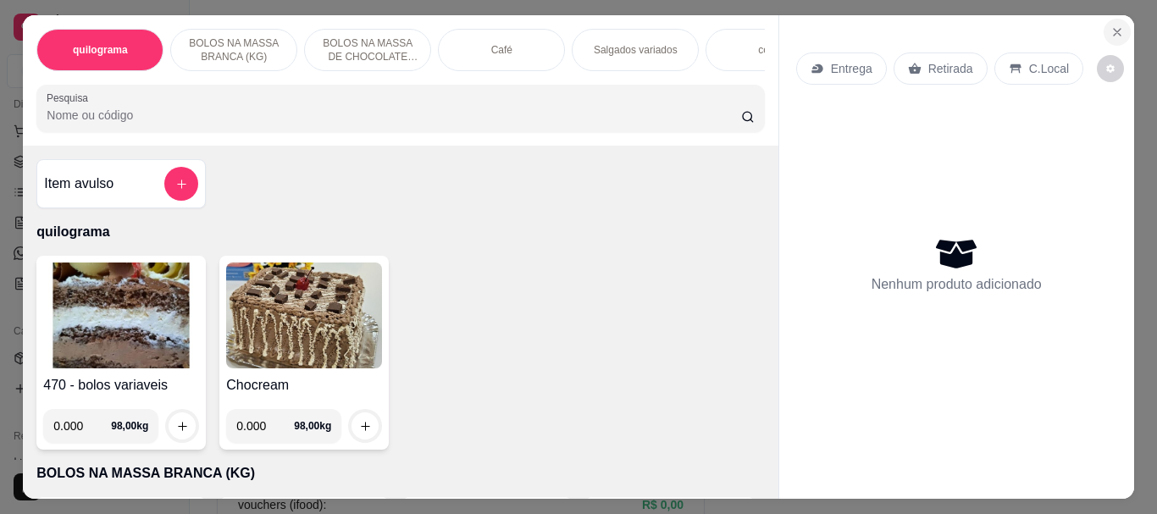
click at [1112, 26] on icon "Close" at bounding box center [1117, 32] width 14 height 14
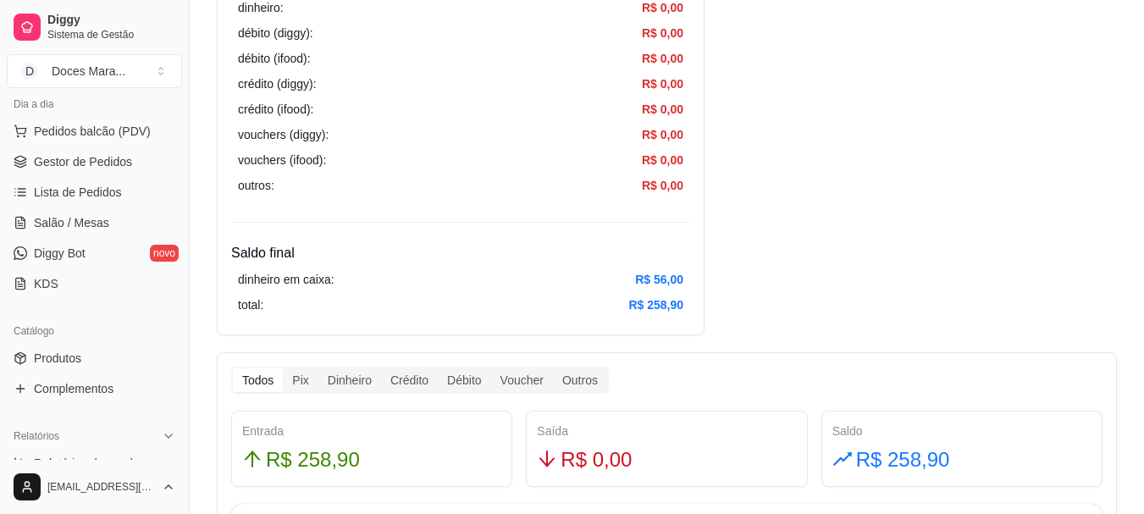
scroll to position [677, 0]
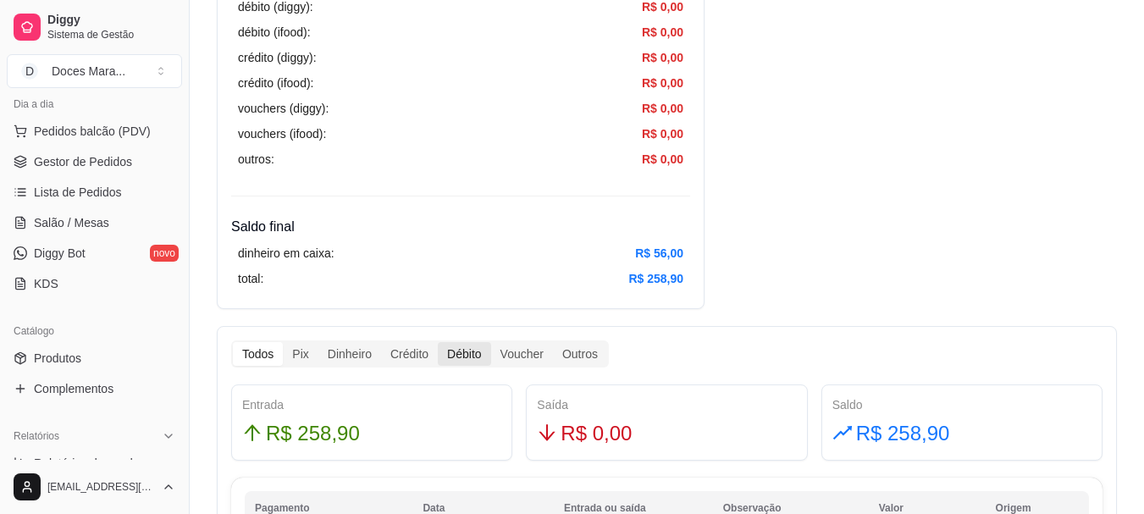
click at [456, 351] on div "Débito" at bounding box center [464, 354] width 52 height 24
click at [438, 342] on input "Débito" at bounding box center [438, 342] width 0 height 0
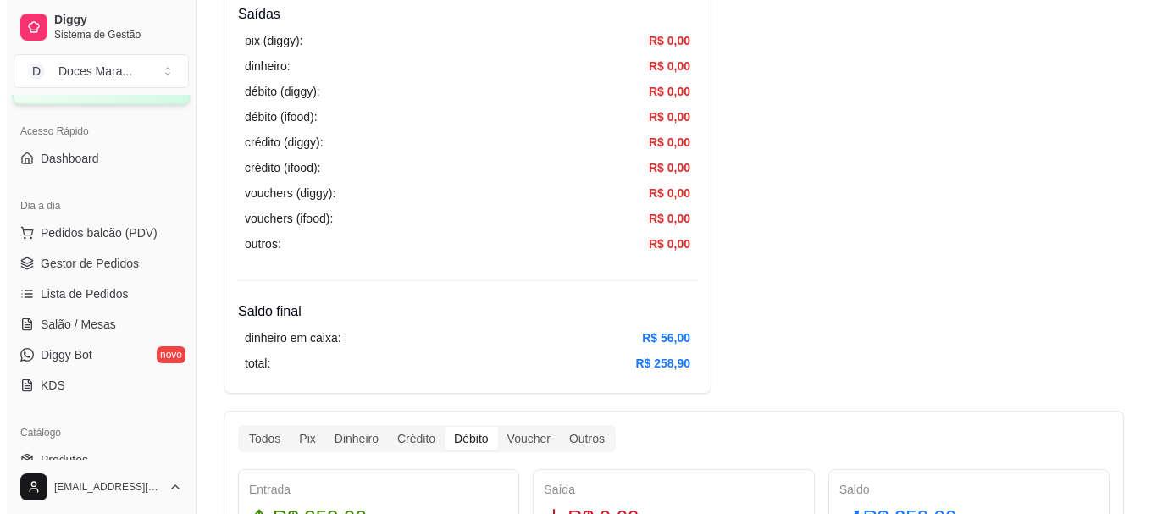
scroll to position [0, 0]
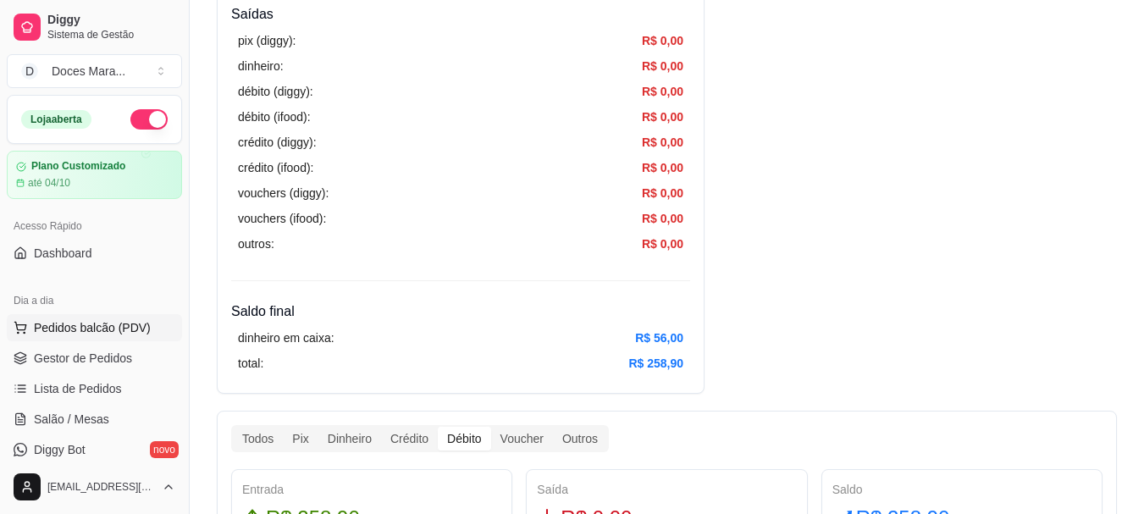
click at [114, 322] on span "Pedidos balcão (PDV)" at bounding box center [92, 327] width 117 height 17
